Goal: Check status: Check status

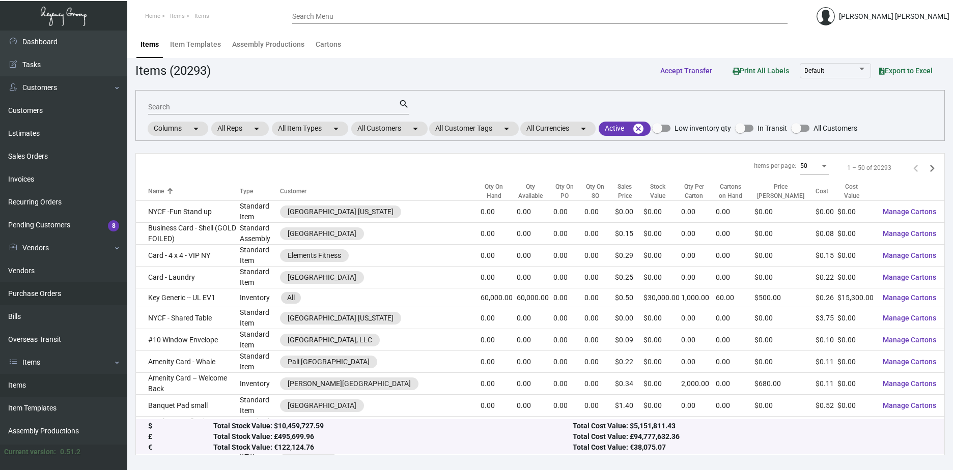
click at [52, 296] on link "Purchase Orders" at bounding box center [63, 294] width 127 height 23
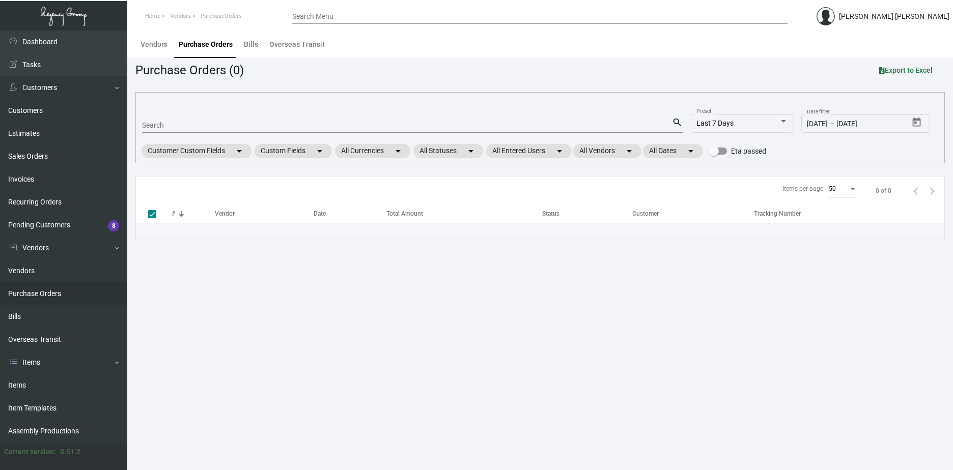
click at [182, 120] on div "Search" at bounding box center [407, 125] width 530 height 16
click at [182, 122] on input "Search" at bounding box center [407, 126] width 530 height 8
click at [180, 126] on input "Search" at bounding box center [407, 126] width 530 height 8
paste input "107868"
type input "107868"
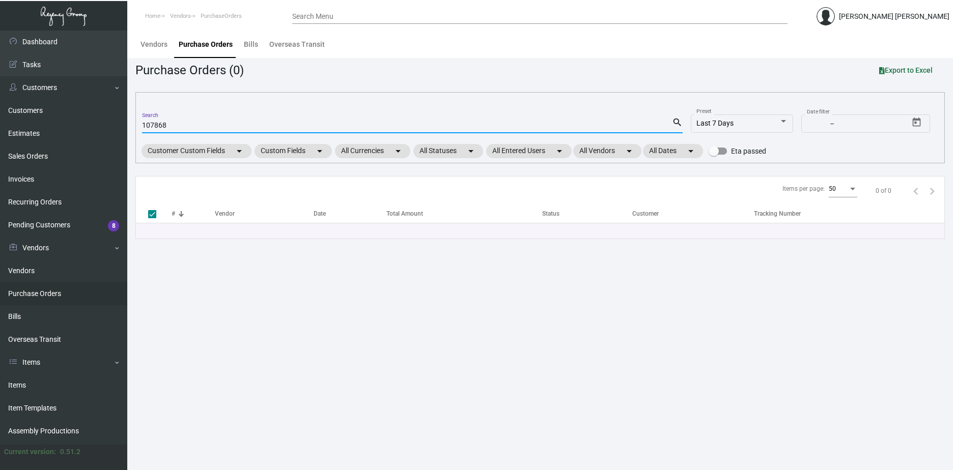
checkbox input "false"
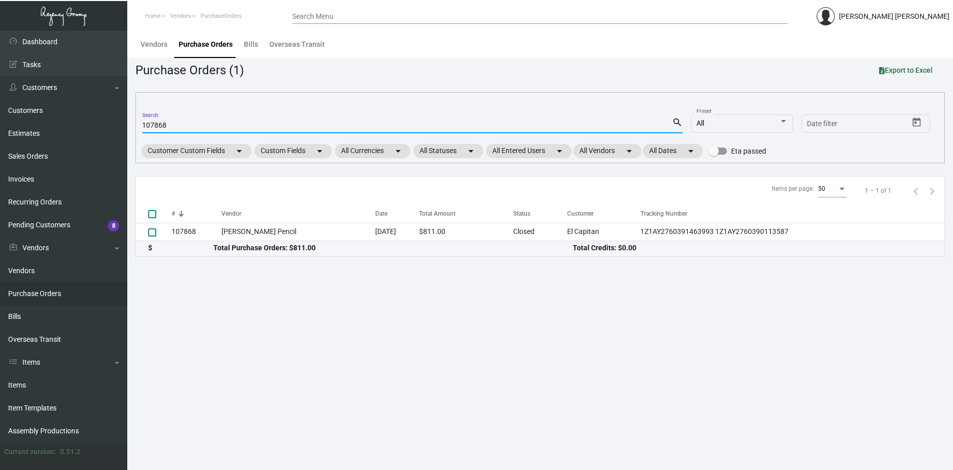
type input "107868"
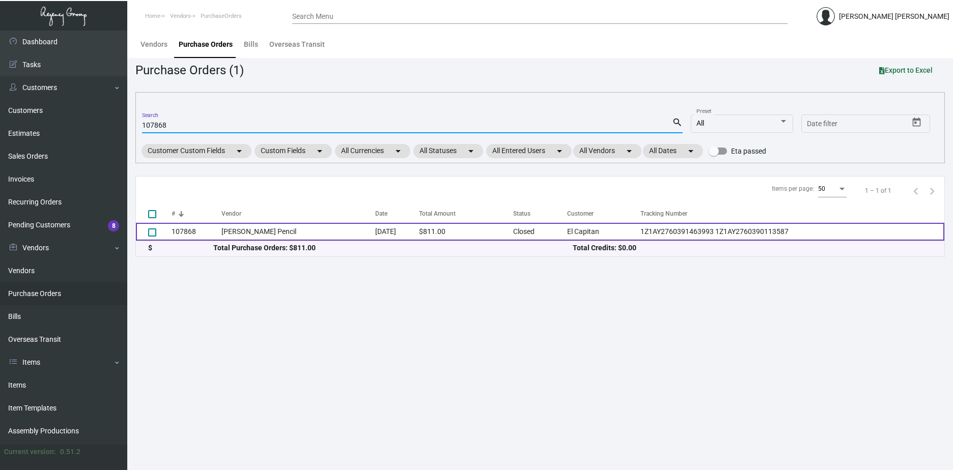
click at [305, 237] on td "[PERSON_NAME] Pencil" at bounding box center [298, 232] width 154 height 18
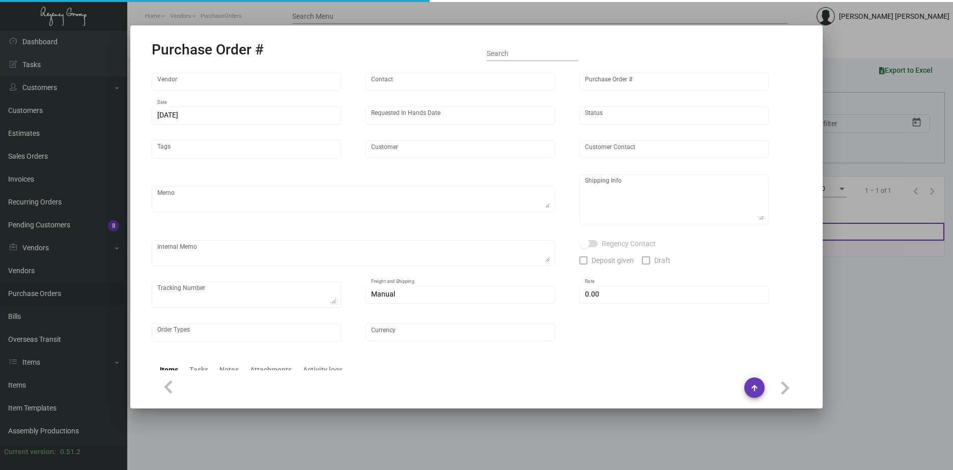
type input "[PERSON_NAME] Pencil"
type input "[PERSON_NAME]"
type input "107868"
type input "[DATE]"
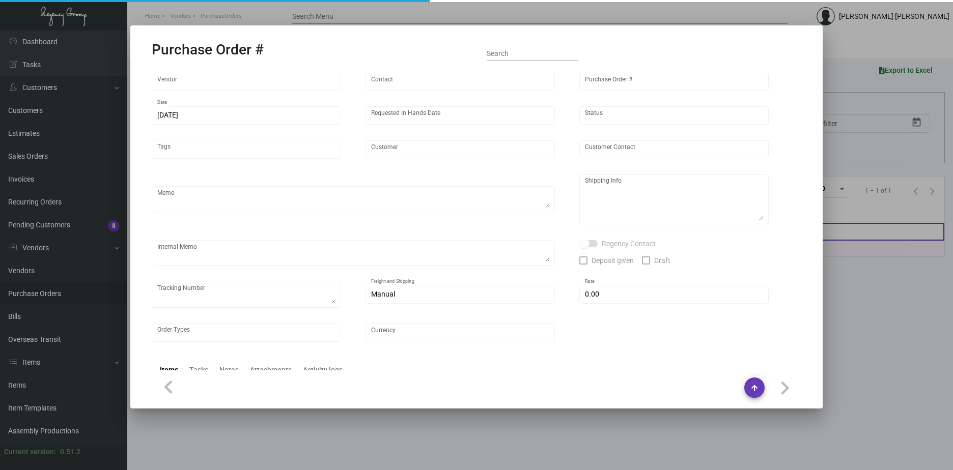
type input "El Capitan"
type input "[PERSON_NAME]"
type textarea "Reorder - Purchase Order #86926 / Please reach out to SH for UPS labels."
type textarea "El Capitan - [PERSON_NAME] [STREET_ADDRESS]"
type textarea "10/28 - AS ACH [DATE] Label provided to vendor to ship to hotel. UPS Ground Cos…"
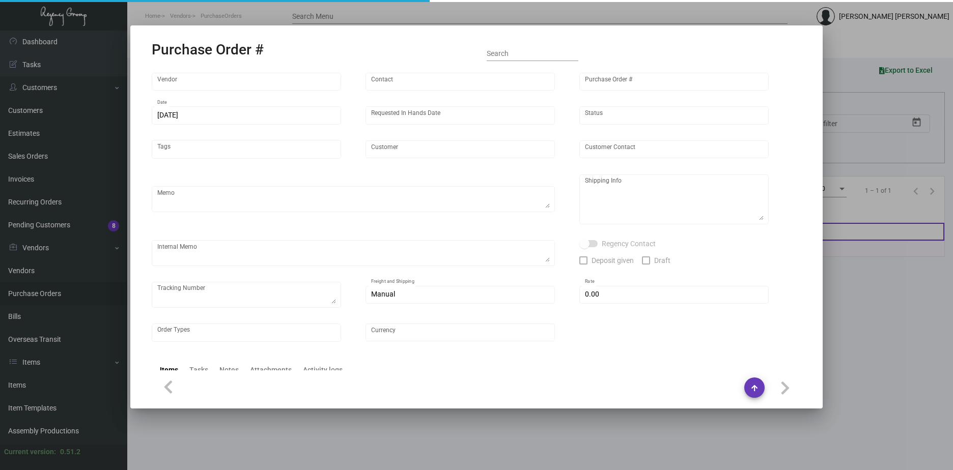
checkbox input "true"
type textarea "1Z1AY2760391463993 1Z1AY2760390113587"
type input "$ 0.00"
type input "United States Dollar $"
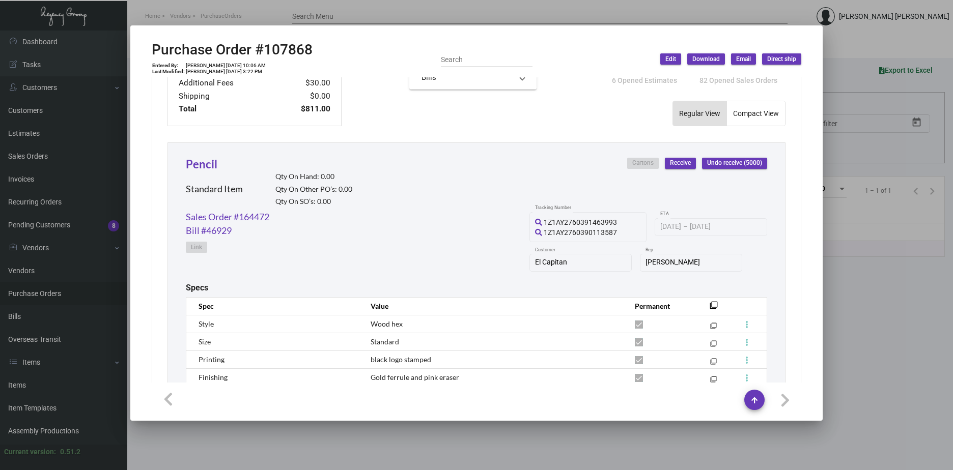
scroll to position [543, 0]
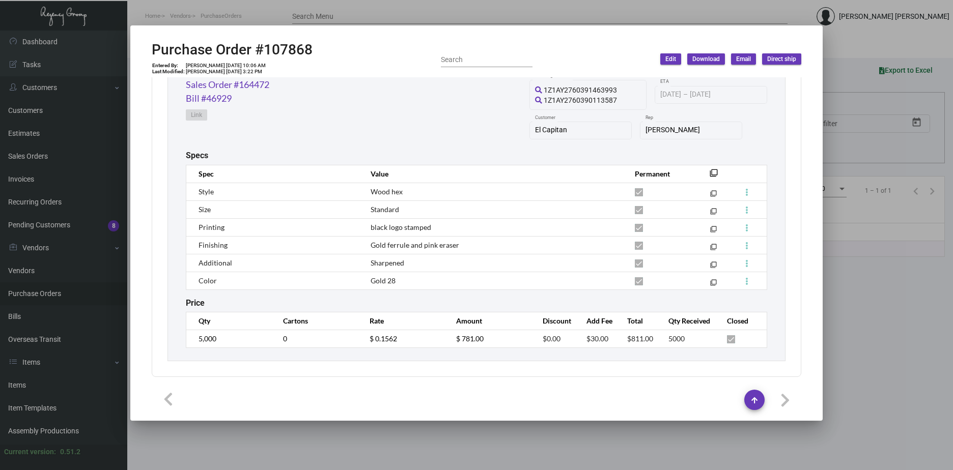
click at [867, 378] on div at bounding box center [476, 235] width 953 height 470
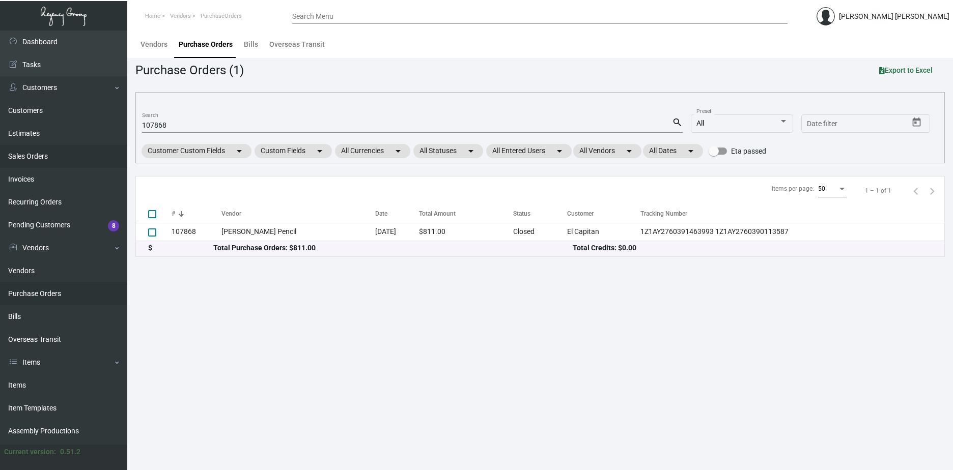
click at [49, 148] on link "Sales Orders" at bounding box center [63, 156] width 127 height 23
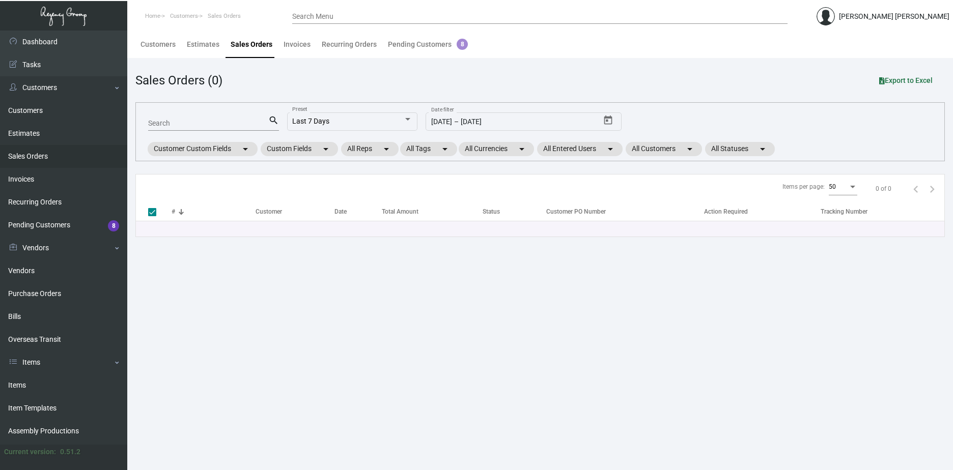
click at [226, 125] on input "Search" at bounding box center [208, 124] width 120 height 8
paste input "164472"
type input "164472"
checkbox input "false"
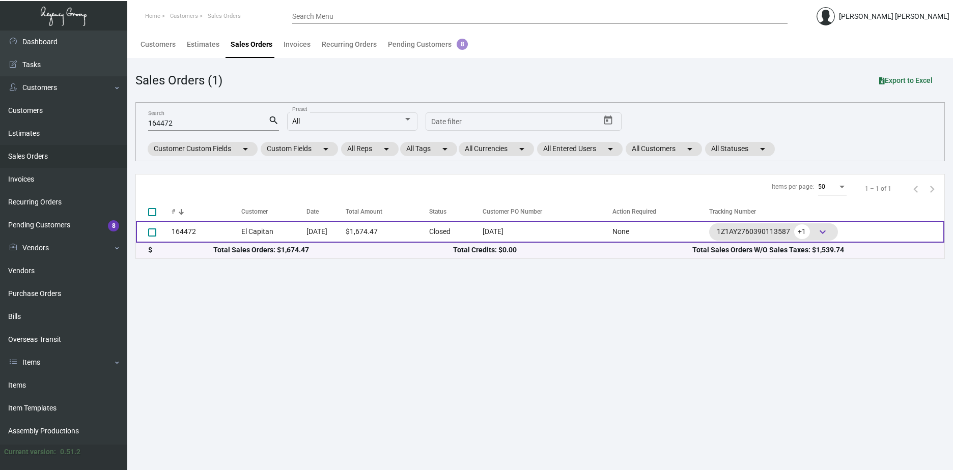
click at [335, 229] on td "[DATE]" at bounding box center [326, 232] width 39 height 22
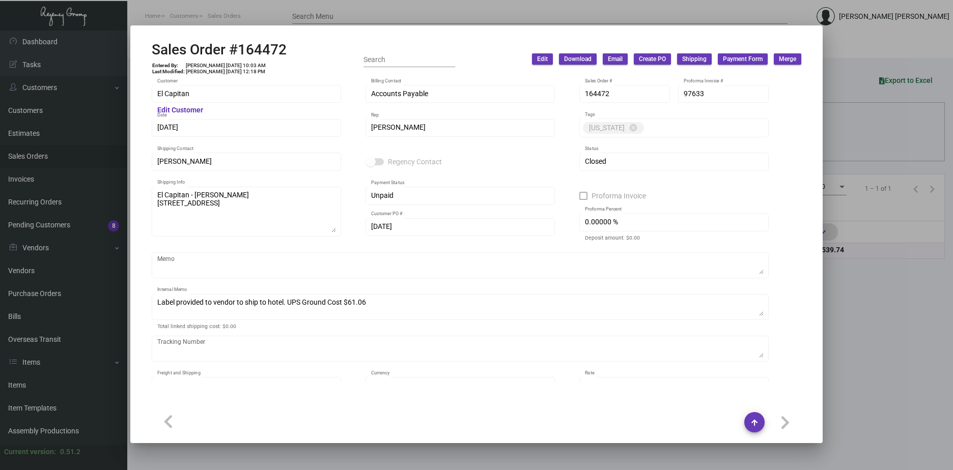
click at [864, 88] on div at bounding box center [476, 235] width 953 height 470
